Goal: Task Accomplishment & Management: Manage account settings

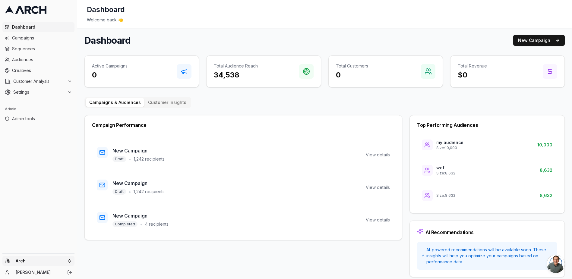
click at [41, 265] on html "Dashboard Campaigns Sequences Audiences Creatives Customer Analysis Settings Ad…" at bounding box center [286, 139] width 572 height 279
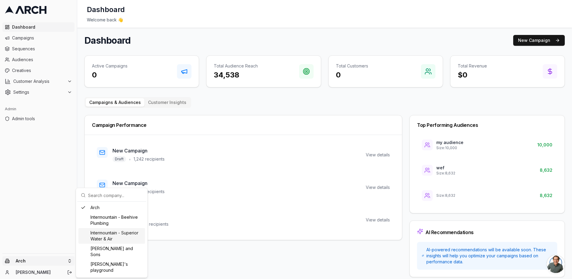
click at [121, 236] on div "Intermountain - Superior Water & Air" at bounding box center [111, 236] width 67 height 16
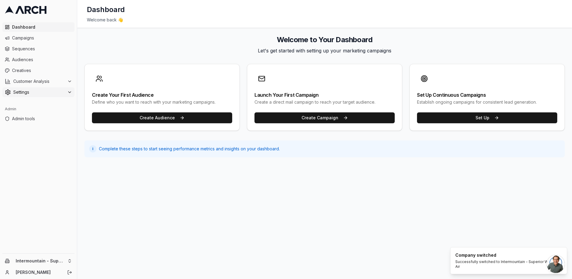
click at [33, 92] on span "Settings" at bounding box center [39, 92] width 52 height 6
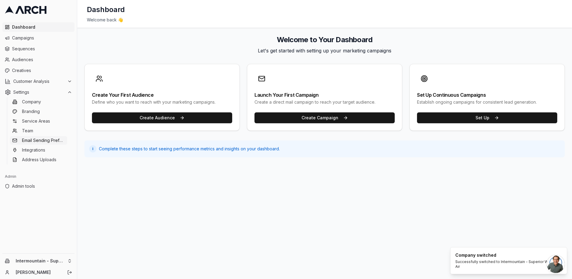
click at [35, 142] on span "Email Sending Preferences" at bounding box center [43, 141] width 43 height 6
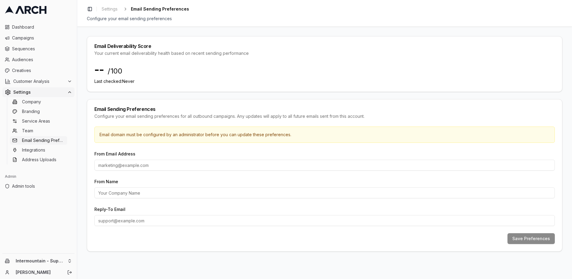
type input "[EMAIL_ADDRESS][DOMAIN_NAME]"
type input "Superior Water and Air"
type input "[EMAIL_ADDRESS][DOMAIN_NAME]"
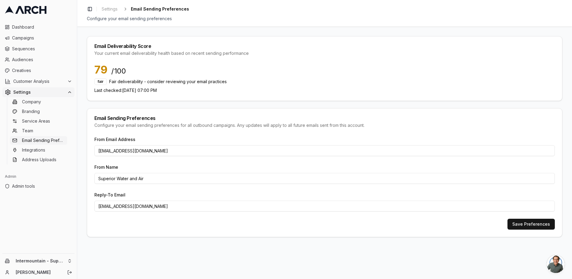
click at [232, 52] on div "Your current email deliverability health based on recent sending performance" at bounding box center [324, 53] width 460 height 6
